Goal: Information Seeking & Learning: Find specific page/section

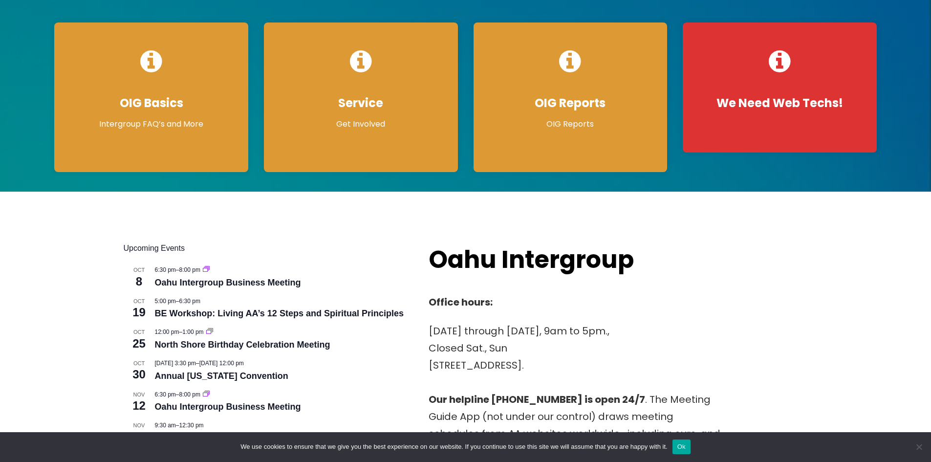
scroll to position [49, 0]
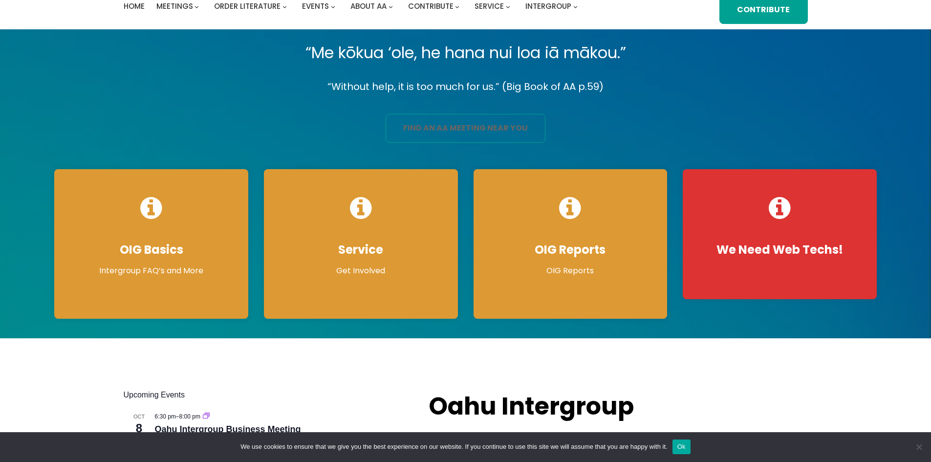
click at [463, 130] on link "find an aa meeting near you" at bounding box center [466, 128] width 160 height 29
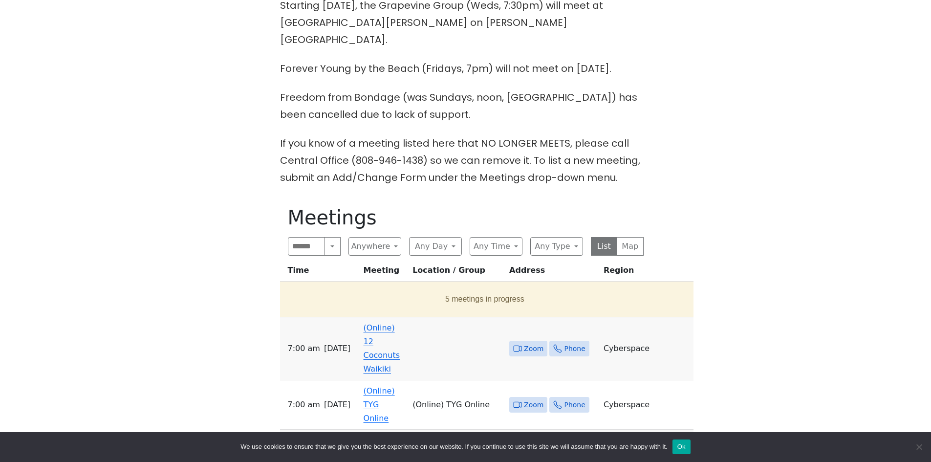
scroll to position [440, 0]
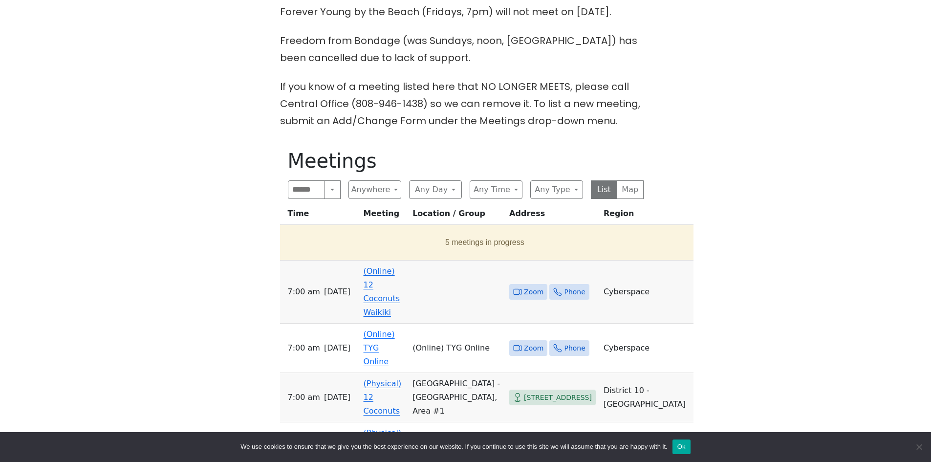
click at [378, 266] on link "(Online) 12 Coconuts Waikiki" at bounding box center [382, 291] width 36 height 50
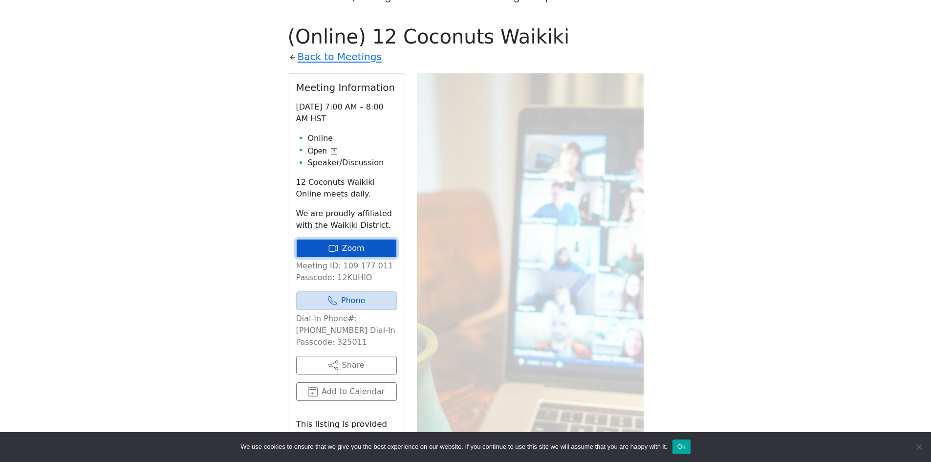
click at [350, 239] on link "Zoom" at bounding box center [346, 248] width 101 height 19
